Goal: Check status: Check status

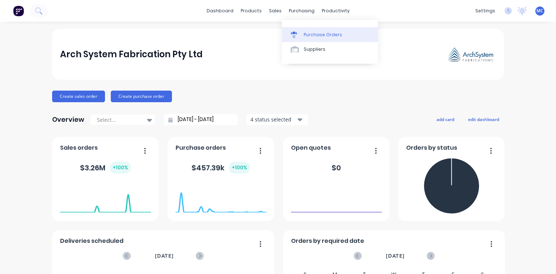
click at [298, 32] on div at bounding box center [296, 34] width 11 height 7
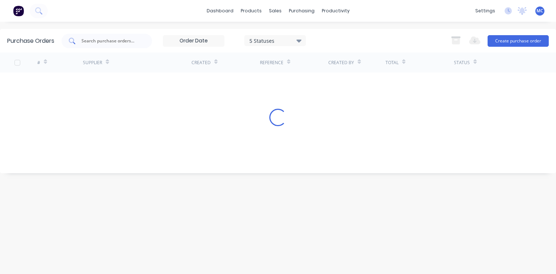
click at [110, 41] on input "text" at bounding box center [111, 40] width 60 height 7
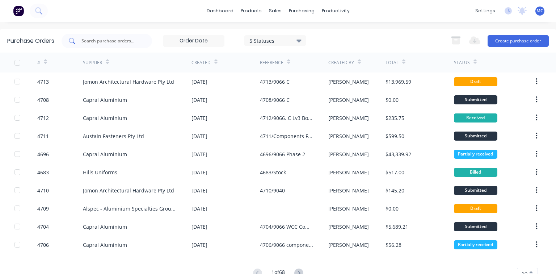
click at [122, 41] on input "text" at bounding box center [111, 40] width 60 height 7
type input "4683"
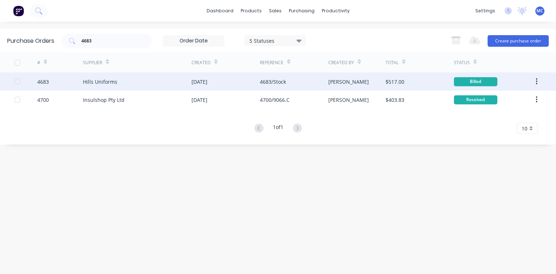
click at [43, 80] on div "4683" at bounding box center [43, 82] width 12 height 8
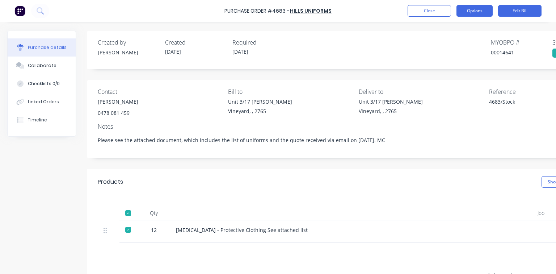
click at [476, 12] on button "Options" at bounding box center [474, 11] width 36 height 12
click at [385, 32] on div "Created by [PERSON_NAME] Created [DATE] Required [DATE] MYOB PO # 00014641 Stat…" at bounding box center [356, 50] width 538 height 38
click at [482, 12] on button "Options" at bounding box center [474, 11] width 36 height 12
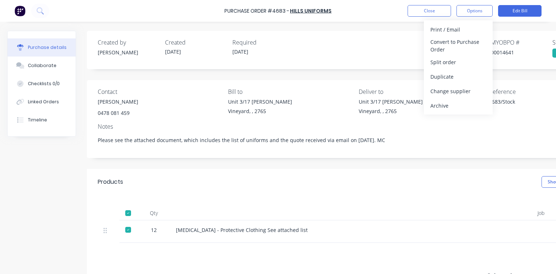
click at [361, 28] on div "Purchase details Collaborate Checklists 0/0 Linked Orders Timeline Created by […" at bounding box center [278, 125] width 556 height 237
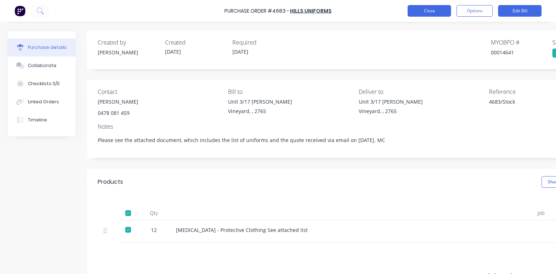
click at [422, 10] on button "Close" at bounding box center [429, 11] width 43 height 12
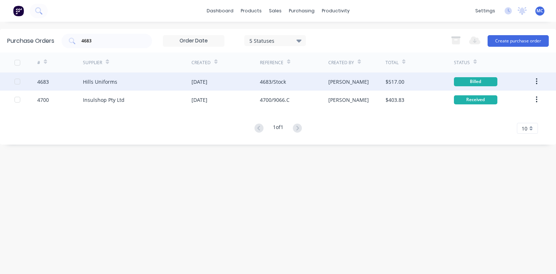
click at [43, 81] on div "4683" at bounding box center [43, 82] width 12 height 8
type textarea "x"
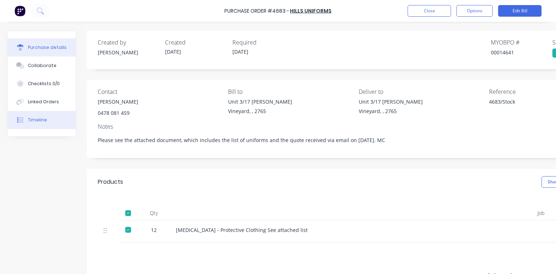
click at [41, 117] on div "Timeline" at bounding box center [37, 120] width 19 height 7
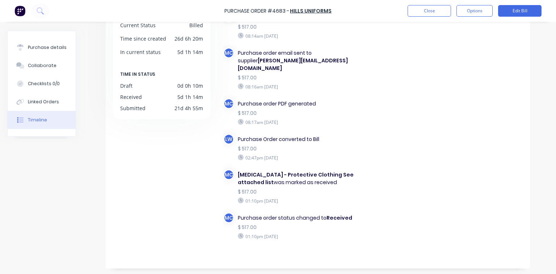
scroll to position [66, 0]
